Goal: Find specific page/section: Find specific page/section

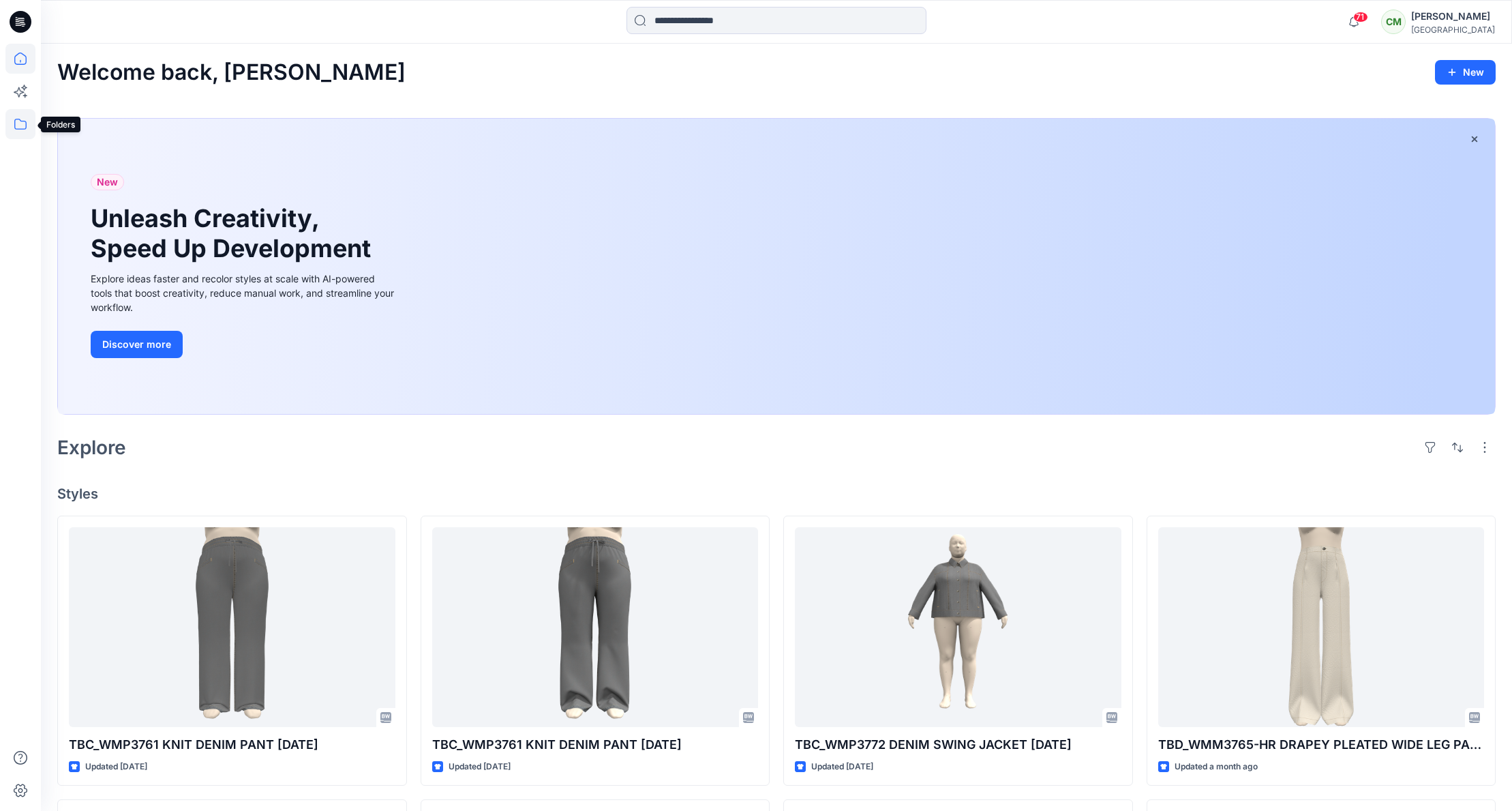
click at [14, 123] on icon at bounding box center [21, 124] width 30 height 30
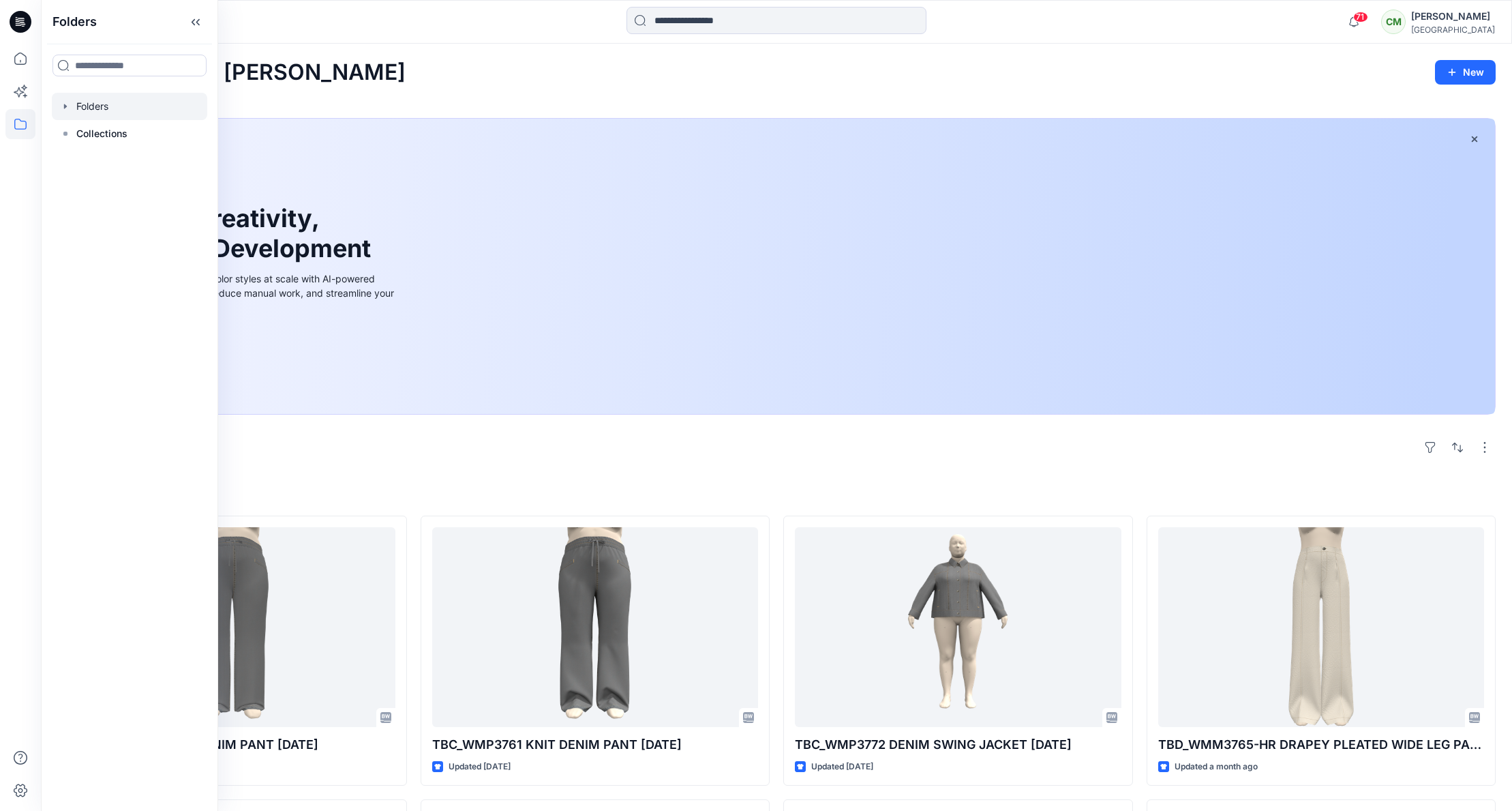
click at [70, 106] on icon "button" at bounding box center [65, 106] width 11 height 11
drag, startPoint x: 73, startPoint y: 128, endPoint x: 86, endPoint y: 136, distance: 15.3
click at [74, 128] on icon "button" at bounding box center [79, 133] width 11 height 11
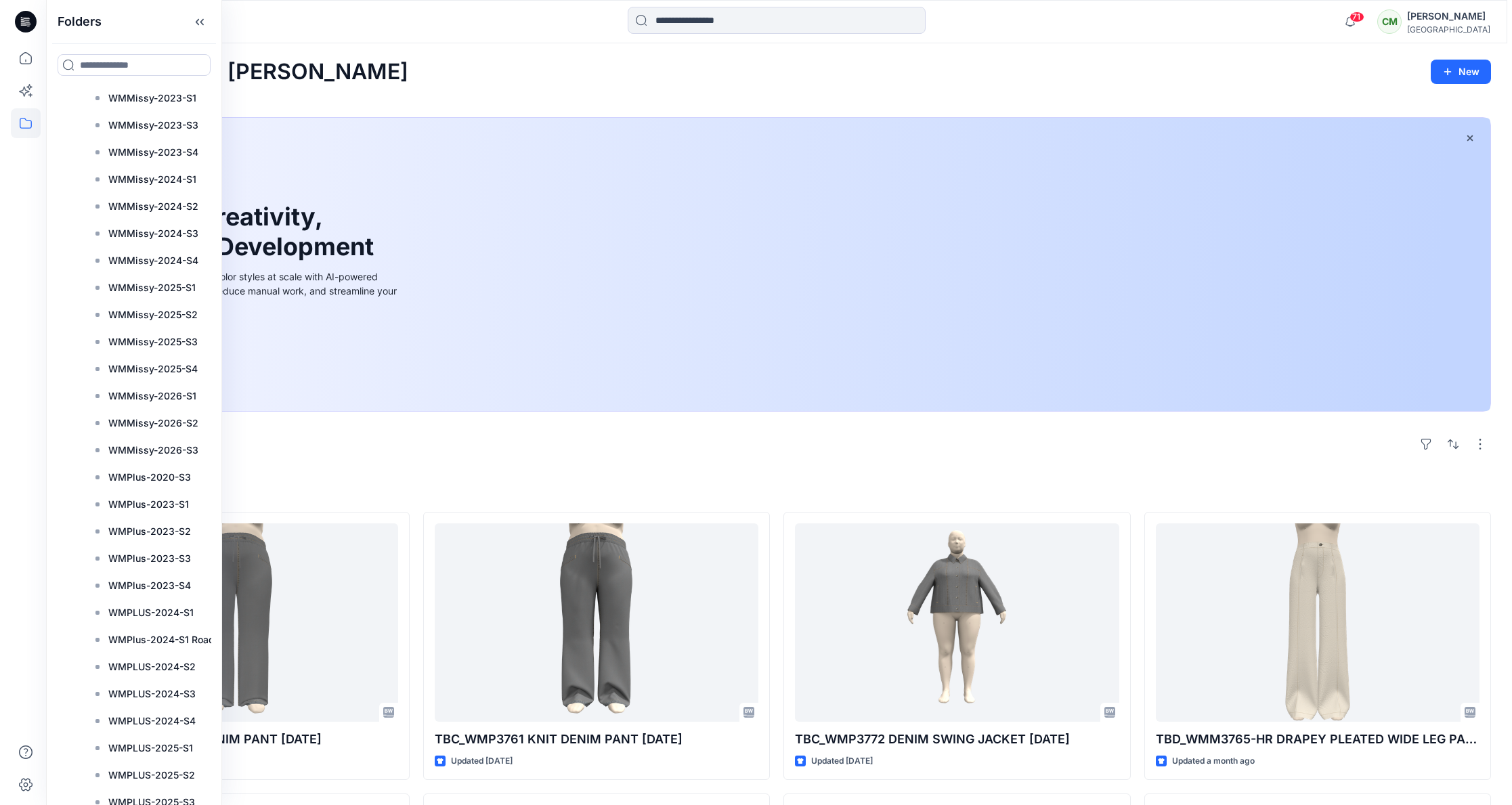
scroll to position [1338, 0]
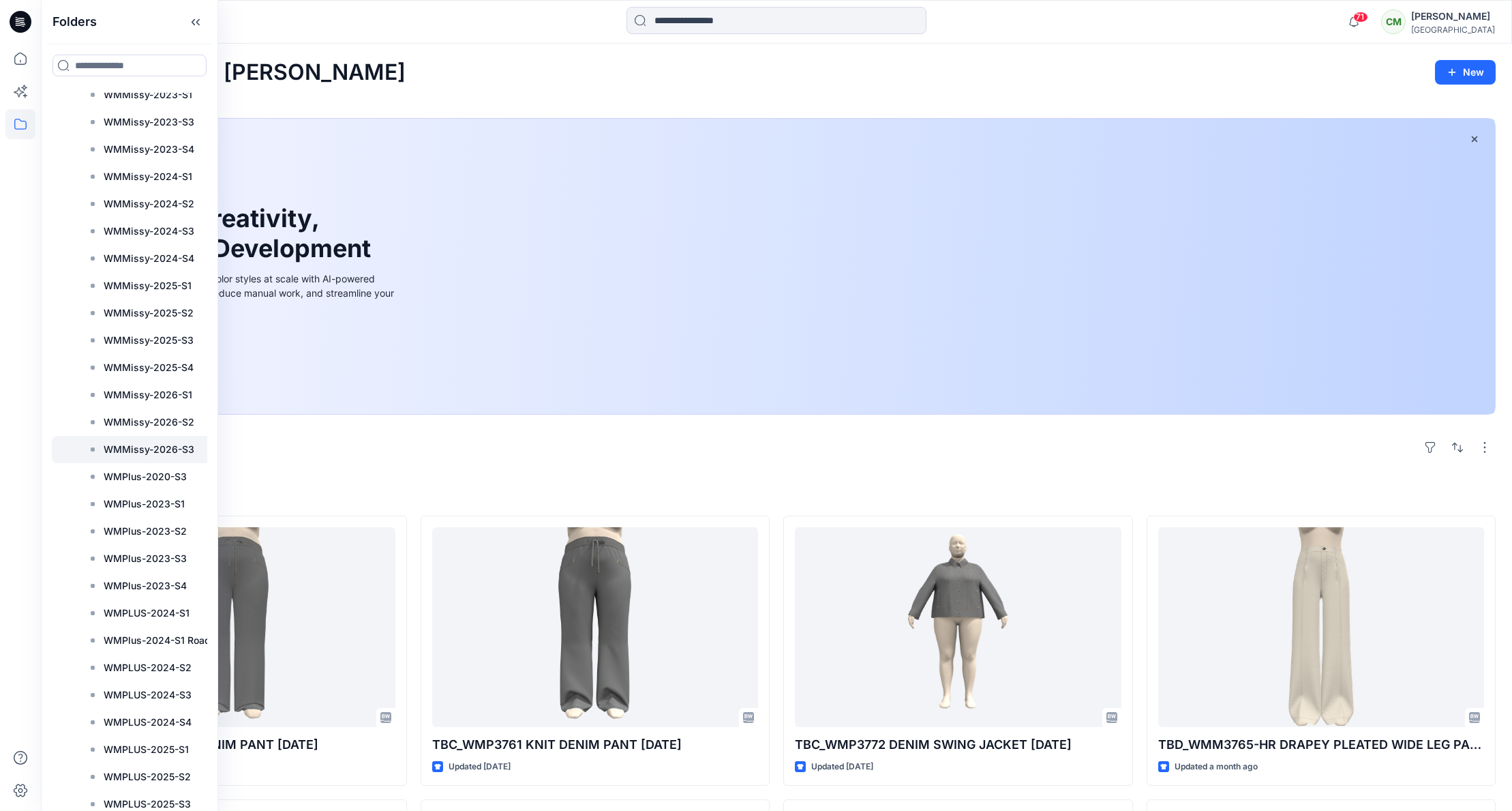
click at [131, 449] on p "WMMissy-2026-S3" at bounding box center [149, 449] width 91 height 16
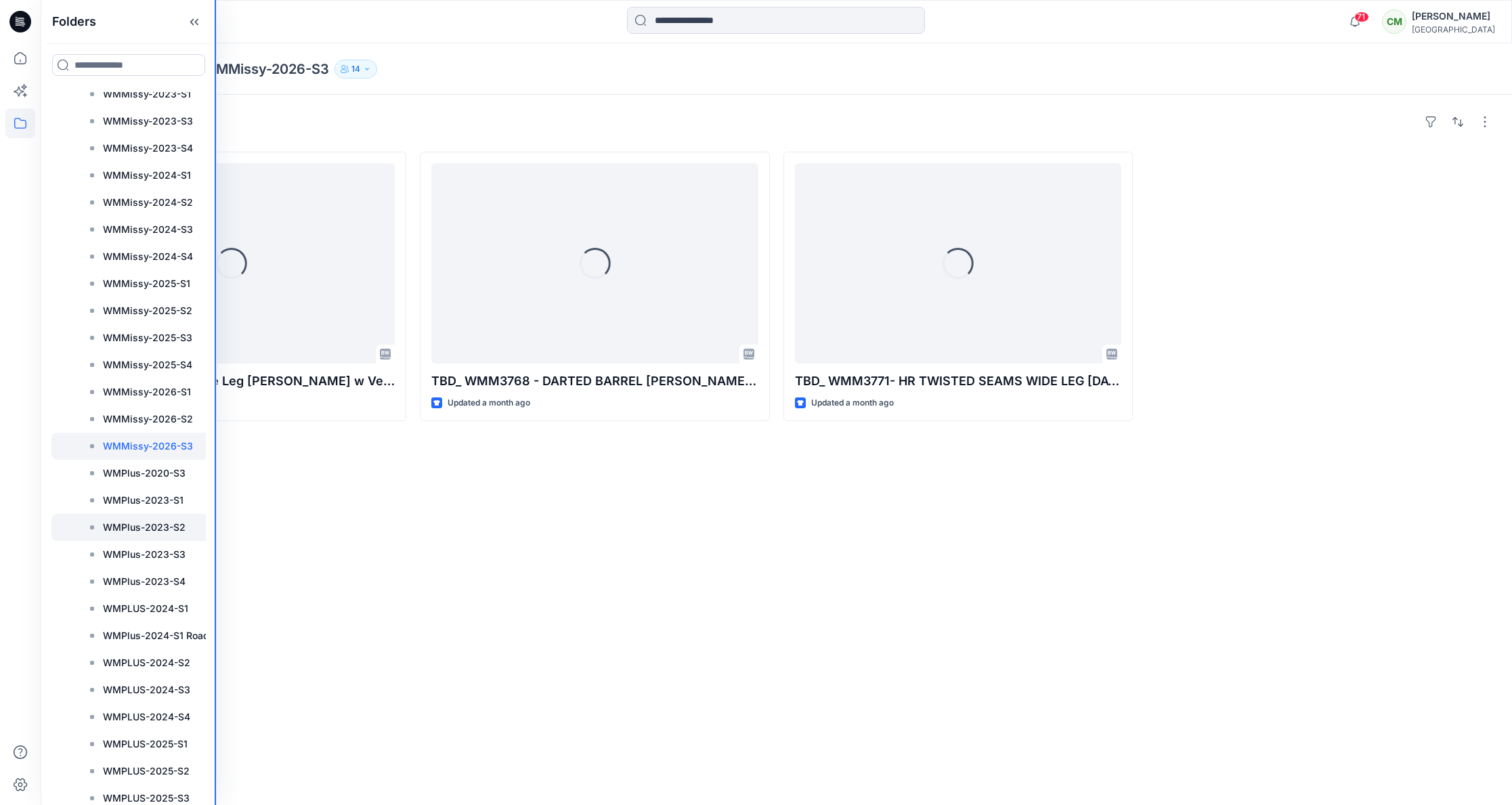
drag, startPoint x: 212, startPoint y: 519, endPoint x: 202, endPoint y: 519, distance: 10.0
click at [197, 518] on div "Folders Folders WMM AAM Junior 2024 S4 WM Missy Activewear WM-Hunting-men&[DEMO…" at bounding box center [128, 402] width 176 height 805
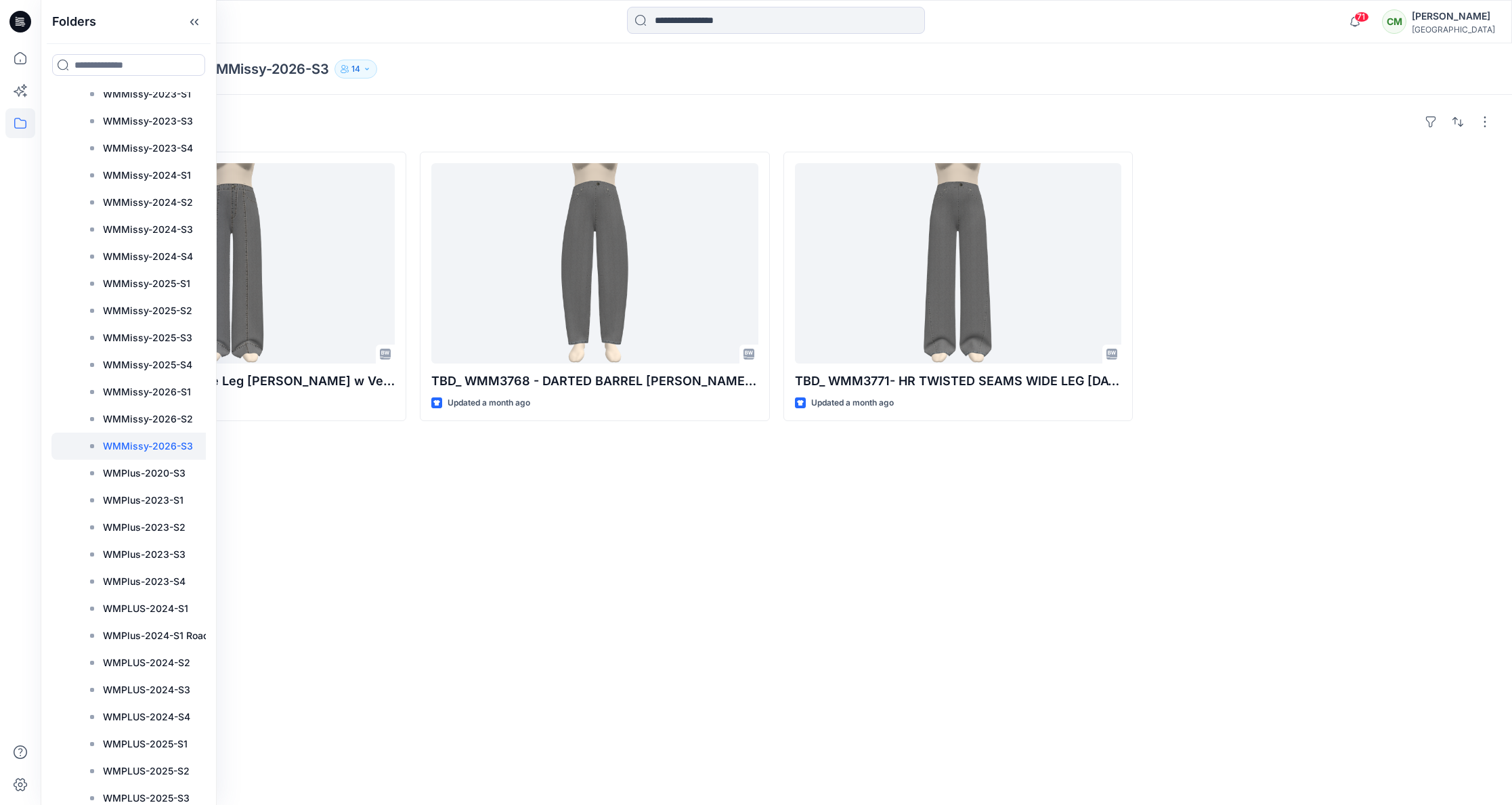
click at [539, 589] on div "Styles TBD_WMM3770_HR Wide Leg [PERSON_NAME] w Vevtical Seams_[DATE] Updated a …" at bounding box center [776, 450] width 1472 height 710
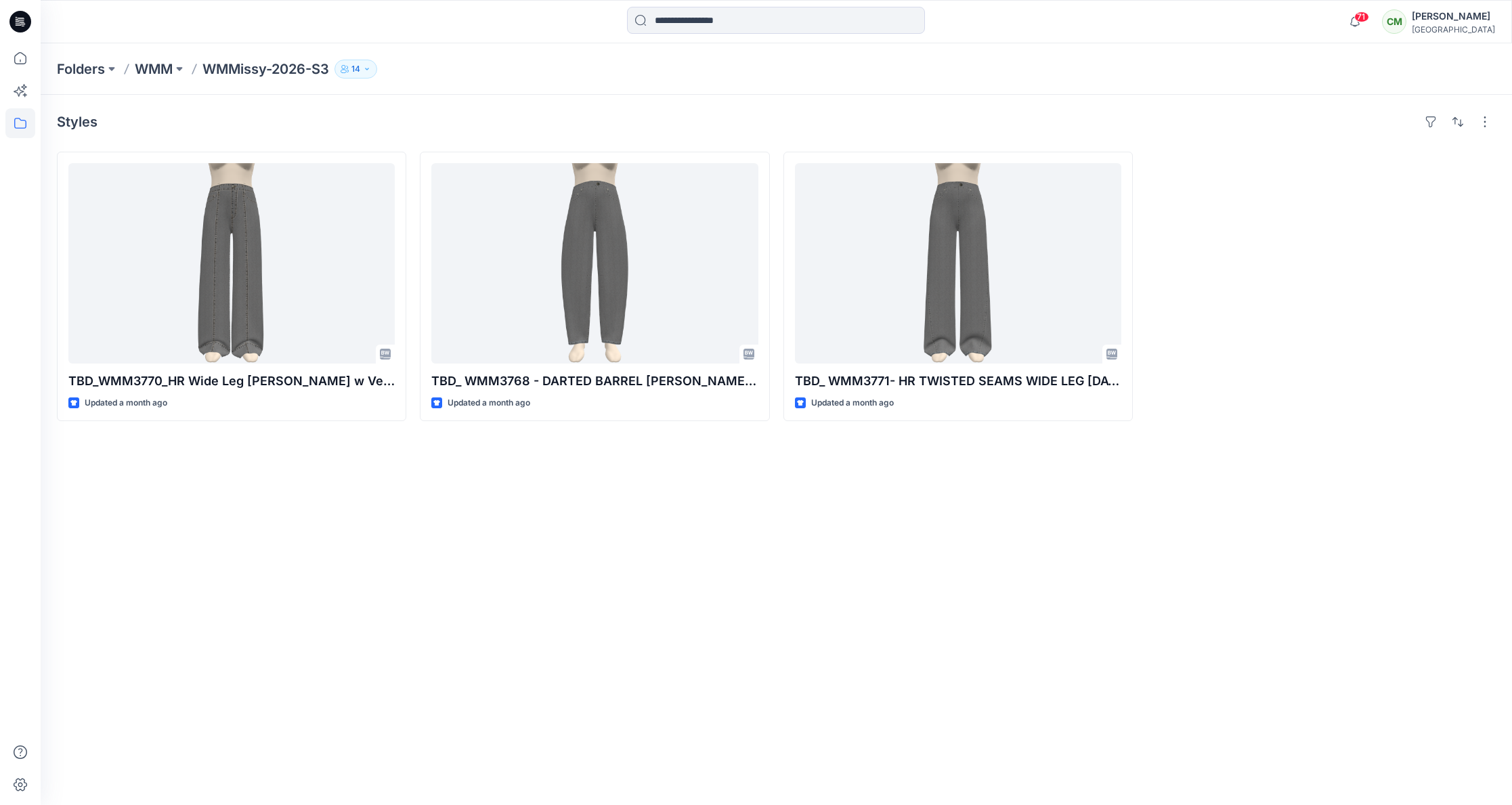
click at [540, 616] on div "Styles TBD_WMM3770_HR Wide Leg [PERSON_NAME] w Vevtical Seams_[DATE] Updated a …" at bounding box center [776, 450] width 1472 height 710
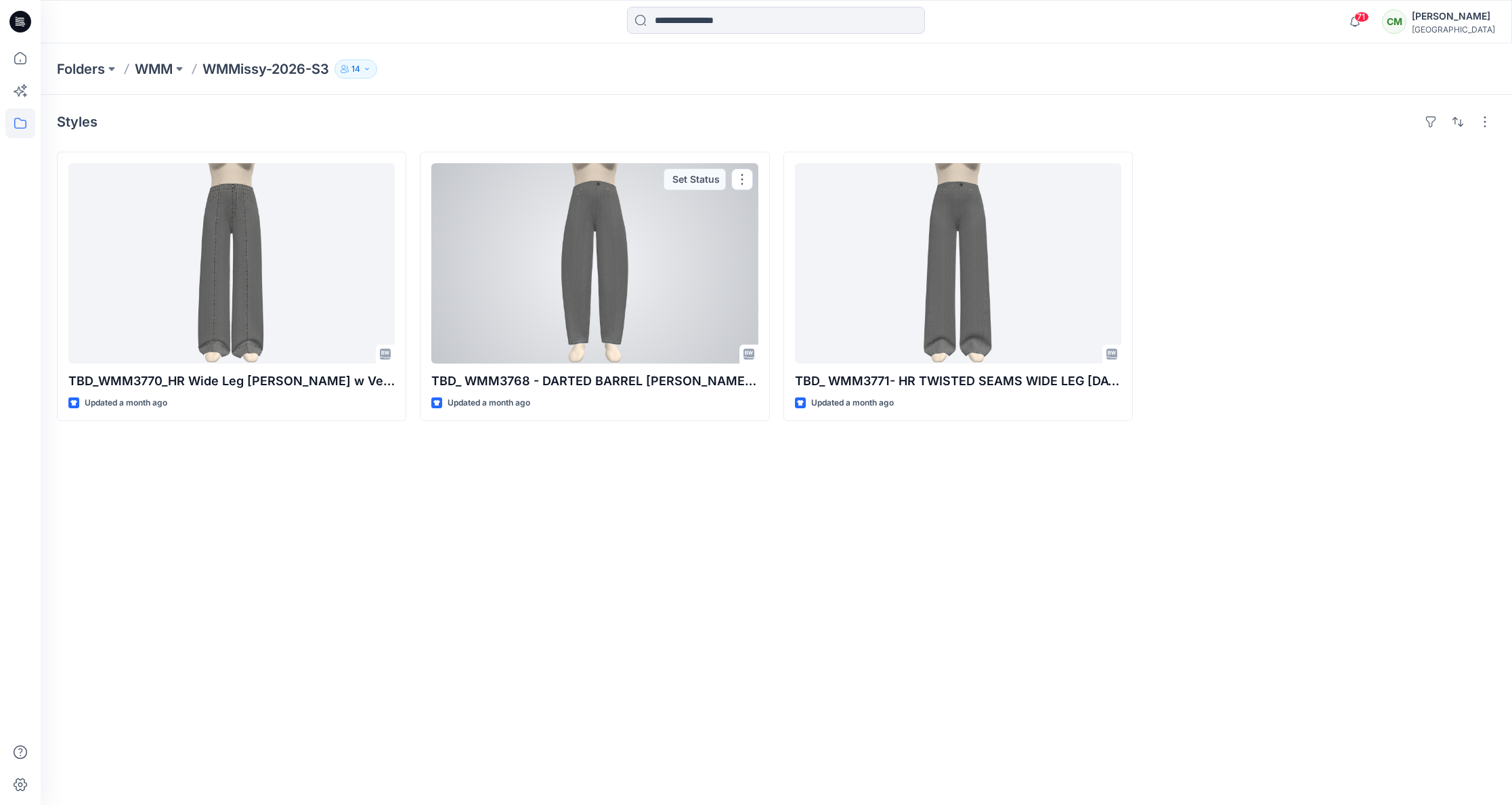
drag, startPoint x: 510, startPoint y: 288, endPoint x: 504, endPoint y: 245, distance: 43.4
click at [510, 288] on div at bounding box center [595, 263] width 326 height 201
